Goal: Transaction & Acquisition: Purchase product/service

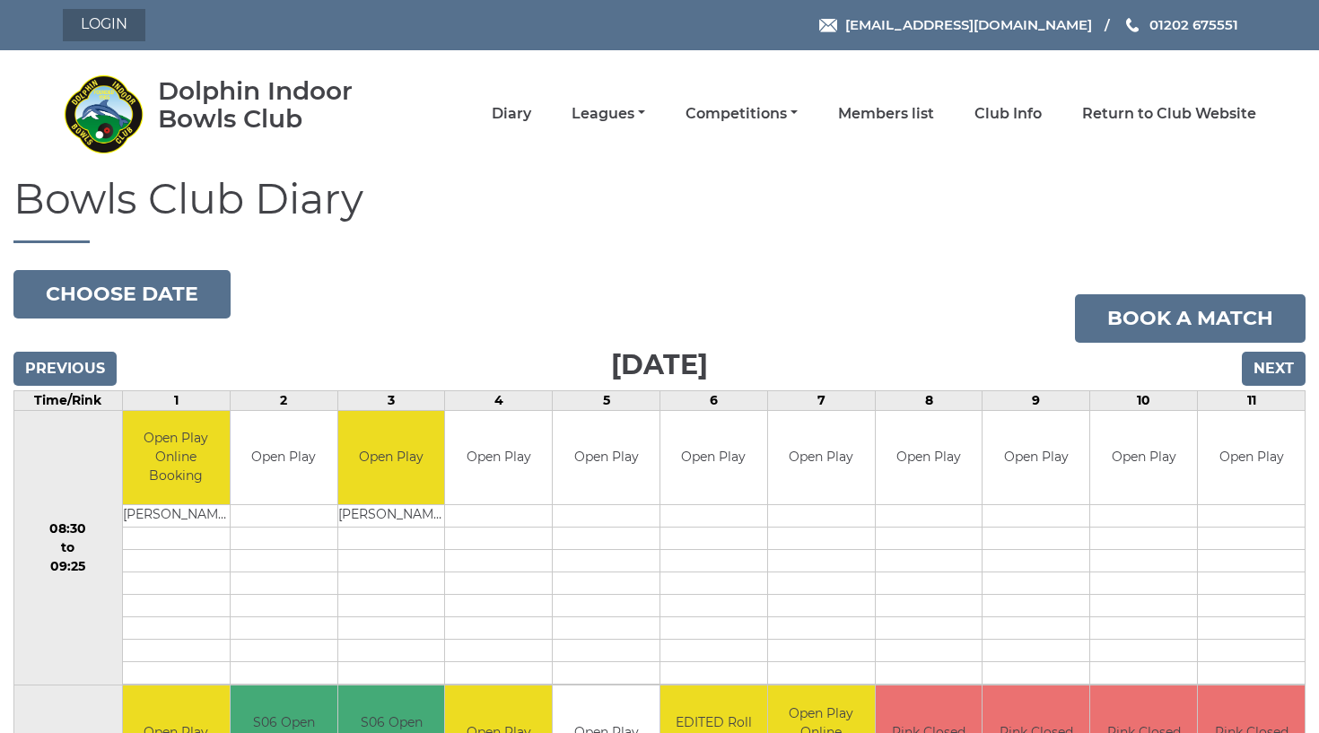
click at [109, 25] on link "Login" at bounding box center [104, 25] width 83 height 32
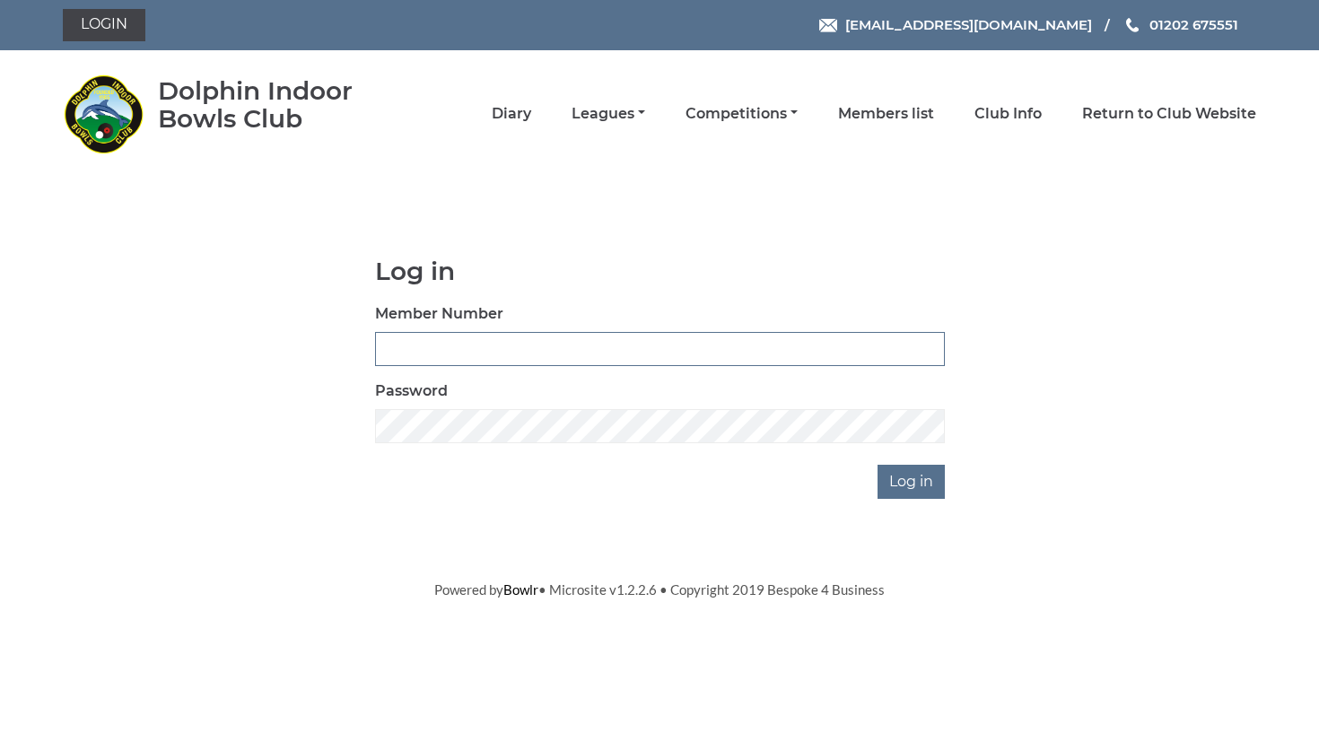
type input "3747"
click at [913, 481] on input "Log in" at bounding box center [911, 482] width 67 height 34
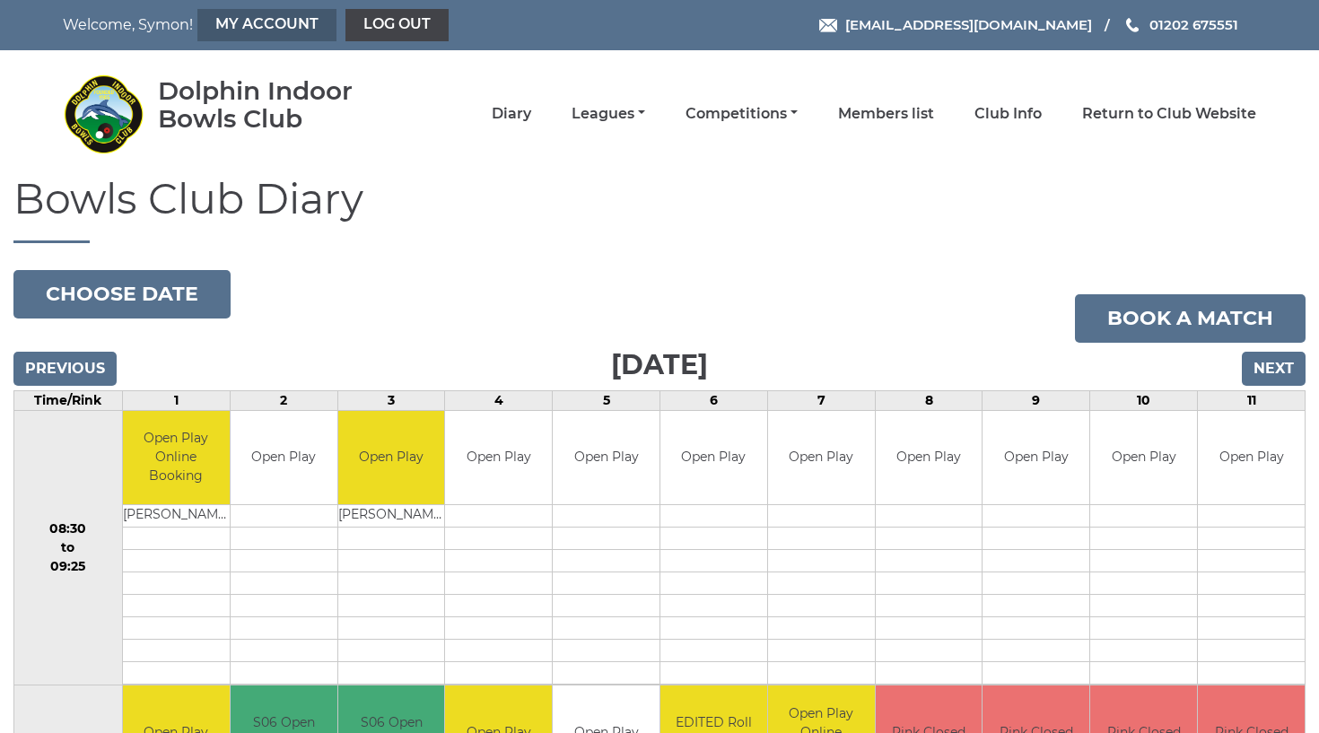
click at [266, 26] on link "My Account" at bounding box center [266, 25] width 139 height 32
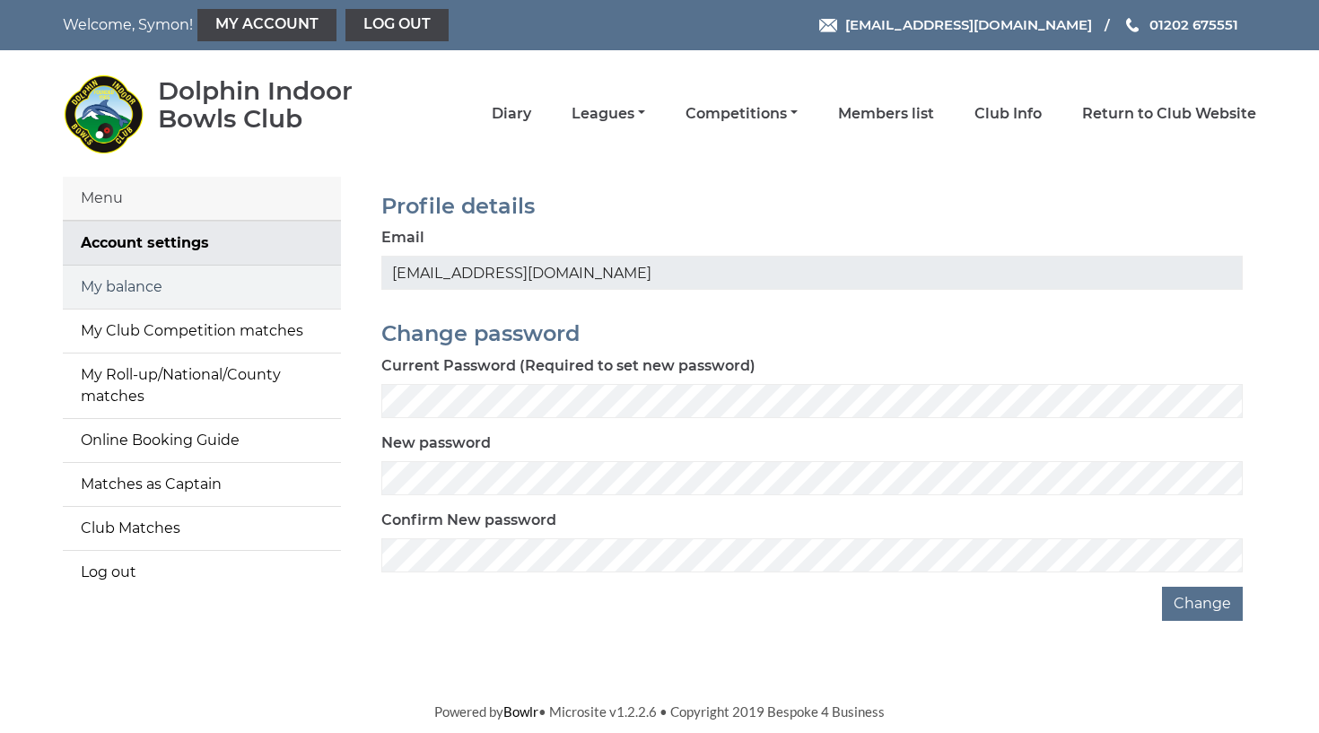
click at [113, 282] on link "My balance" at bounding box center [202, 287] width 278 height 43
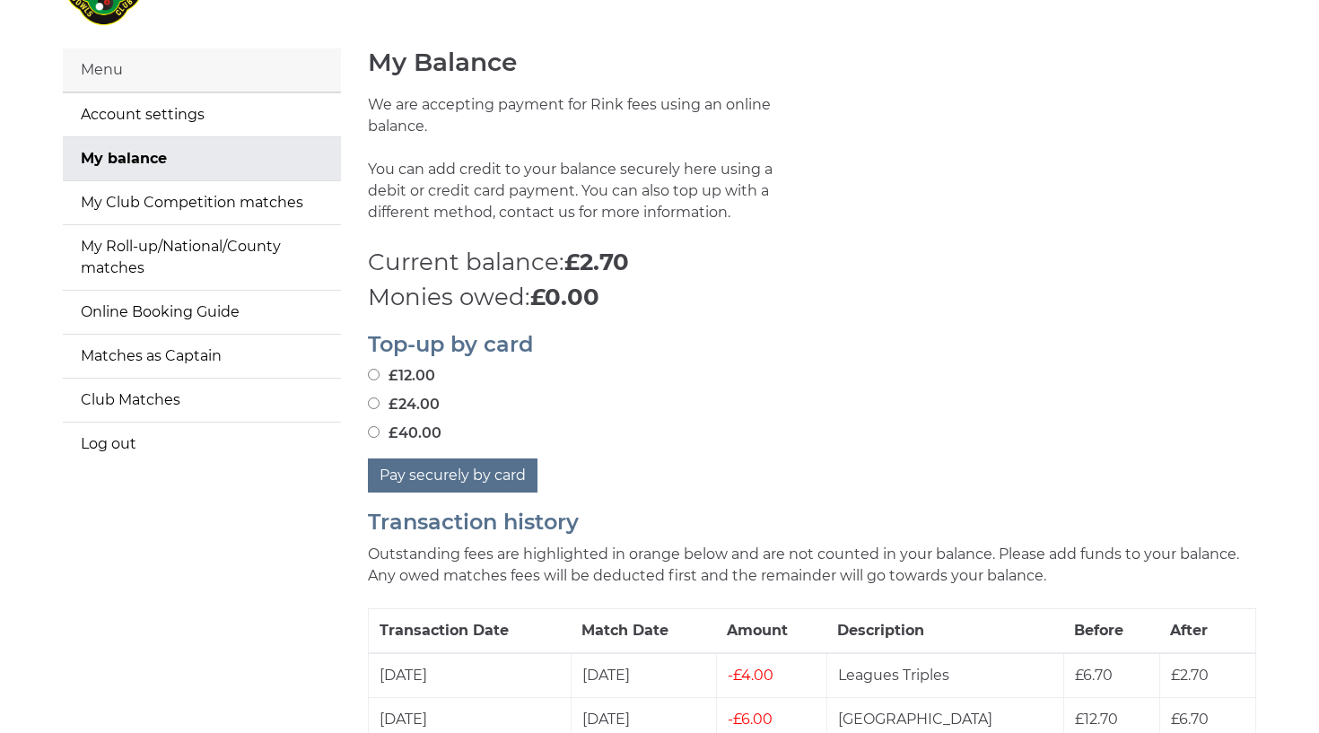
scroll to position [131, 0]
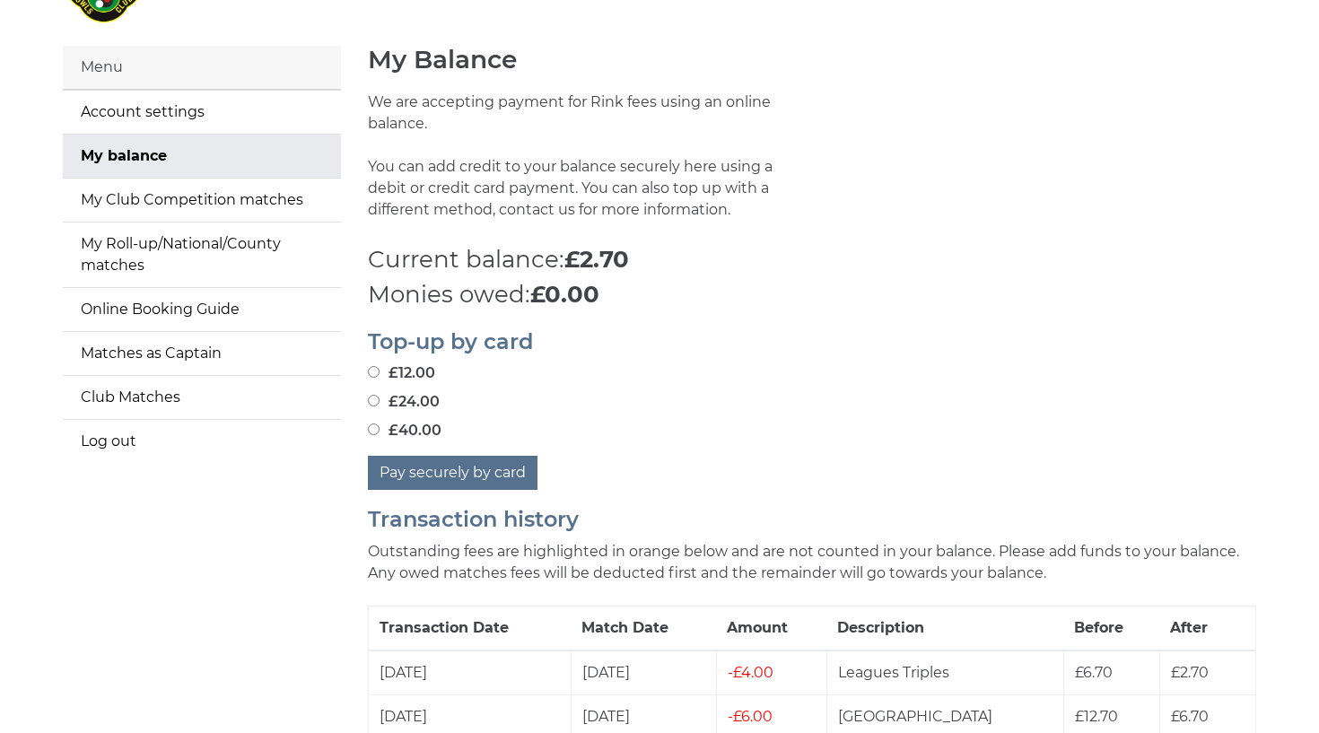
click at [372, 395] on input "£24.00" at bounding box center [374, 401] width 12 height 12
radio input "true"
click at [431, 456] on button "Pay securely by card" at bounding box center [453, 473] width 170 height 34
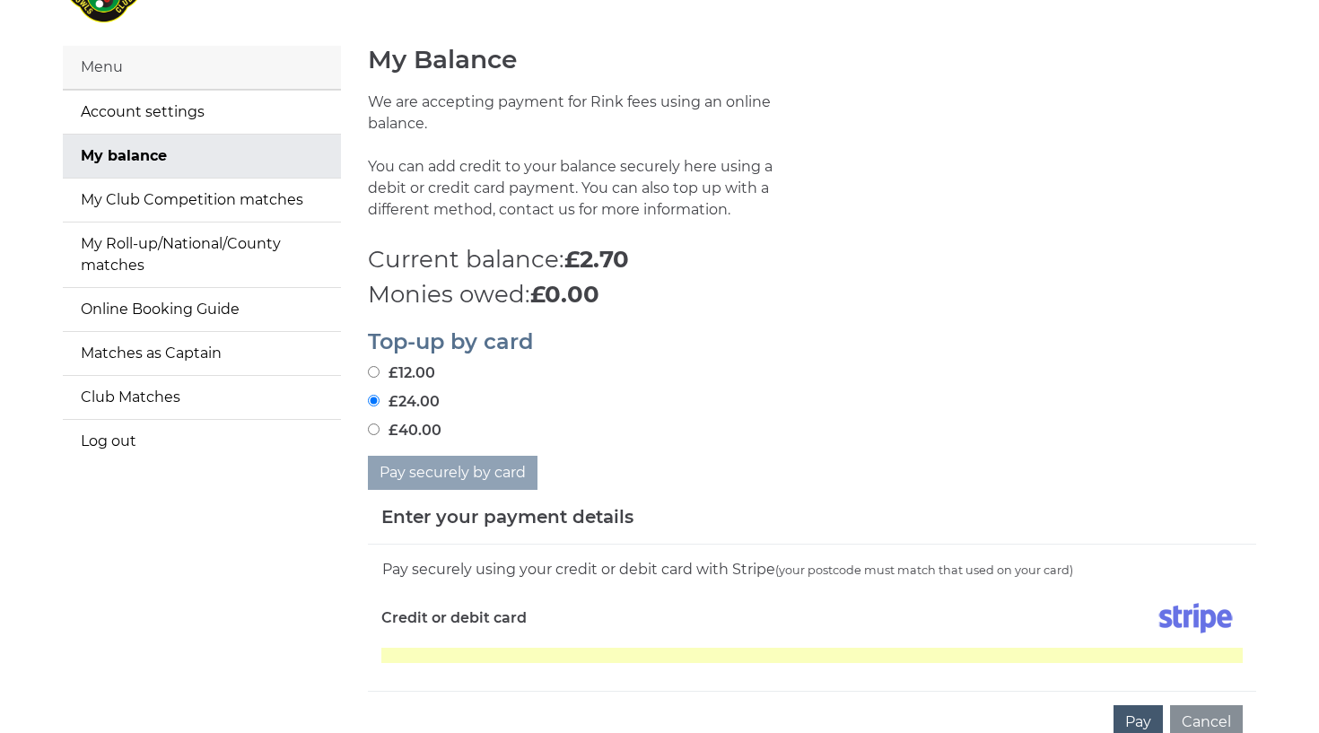
click at [1147, 705] on button "Pay" at bounding box center [1138, 722] width 49 height 34
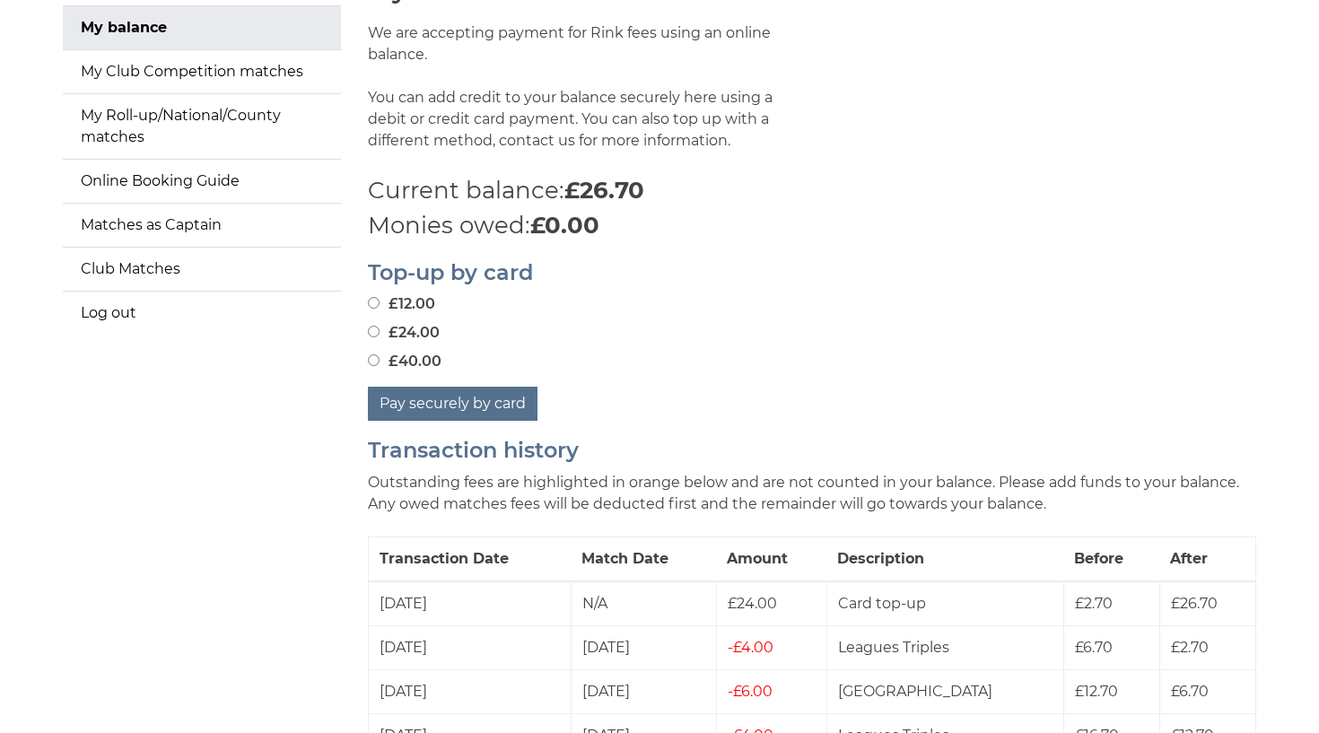
scroll to position [260, 0]
